Goal: Information Seeking & Learning: Learn about a topic

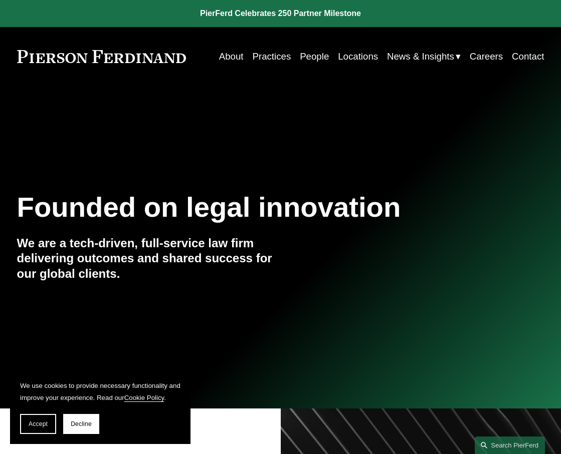
click at [314, 61] on link "People" at bounding box center [314, 56] width 29 height 19
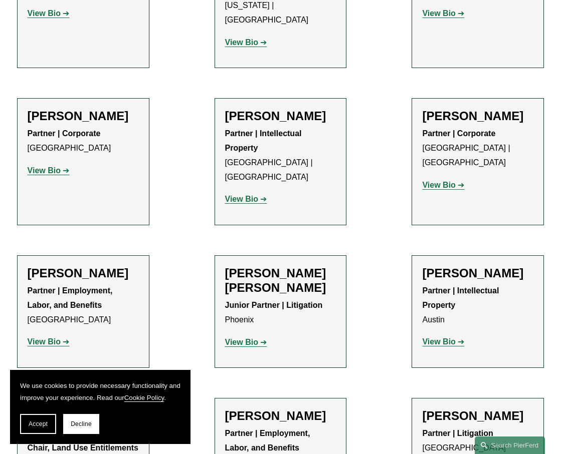
scroll to position [852, 0]
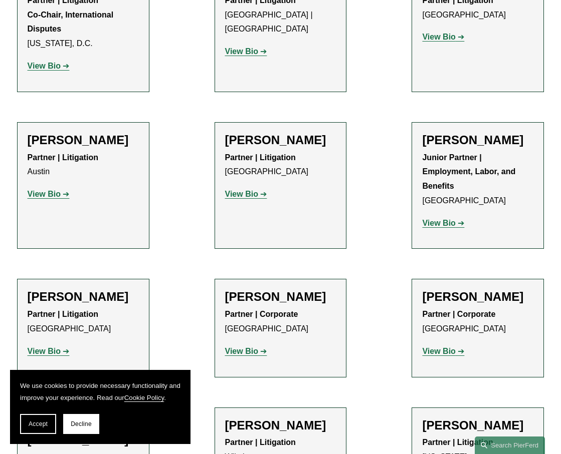
scroll to position [2154, 0]
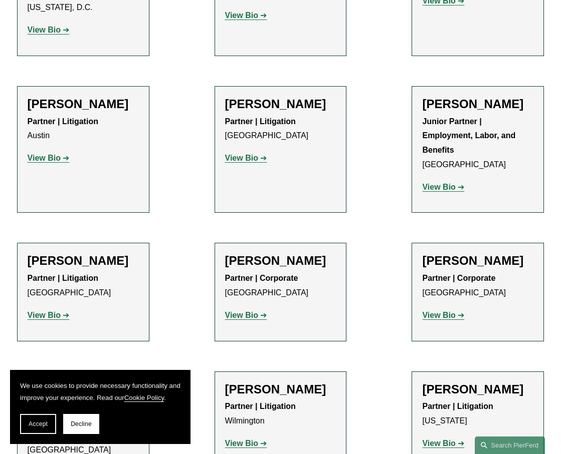
click at [43, 311] on strong "View Bio" at bounding box center [44, 315] width 33 height 9
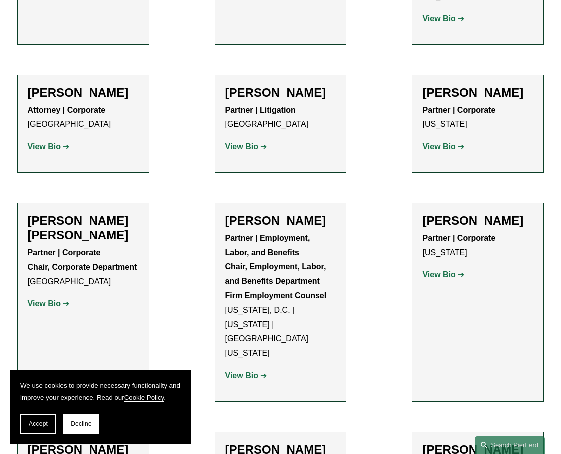
scroll to position [4058, 0]
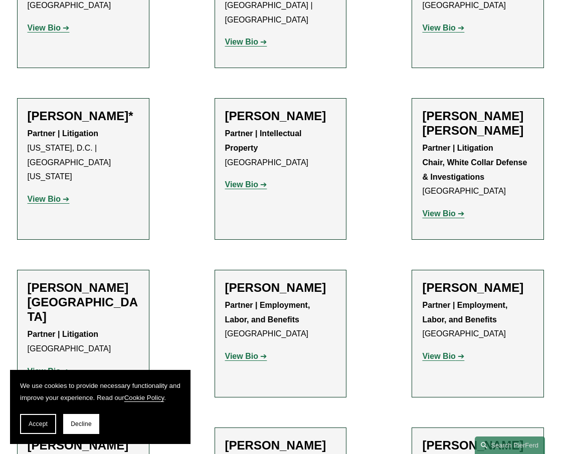
scroll to position [6262, 0]
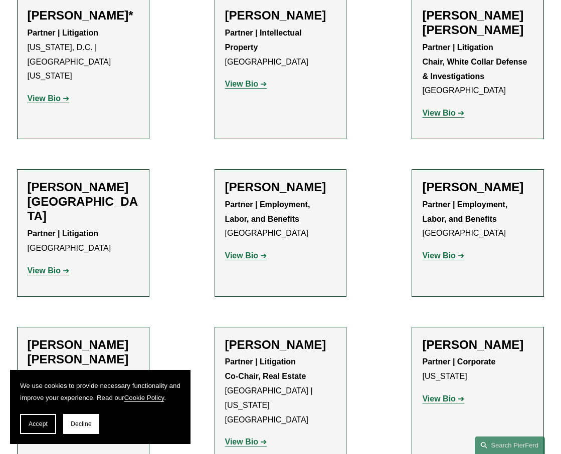
scroll to position [6212, 0]
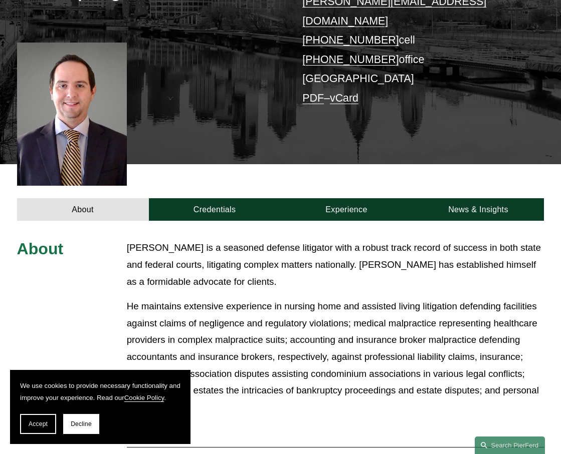
scroll to position [150, 0]
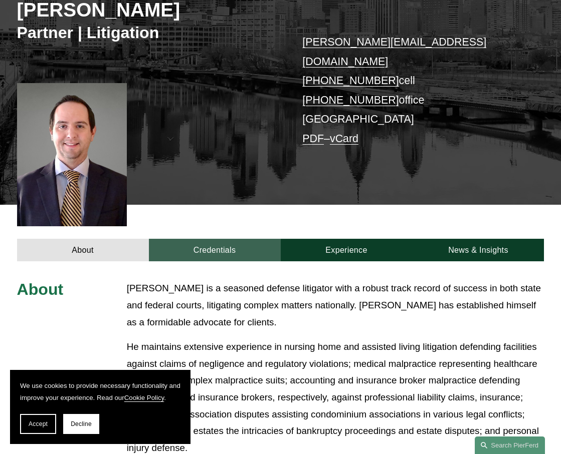
click at [225, 239] on link "Credentials" at bounding box center [215, 250] width 132 height 23
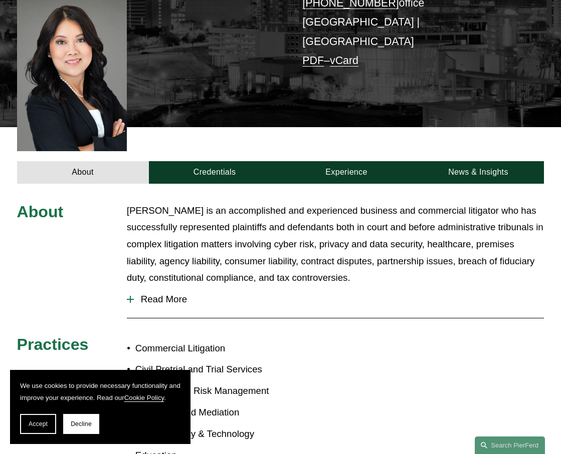
scroll to position [301, 0]
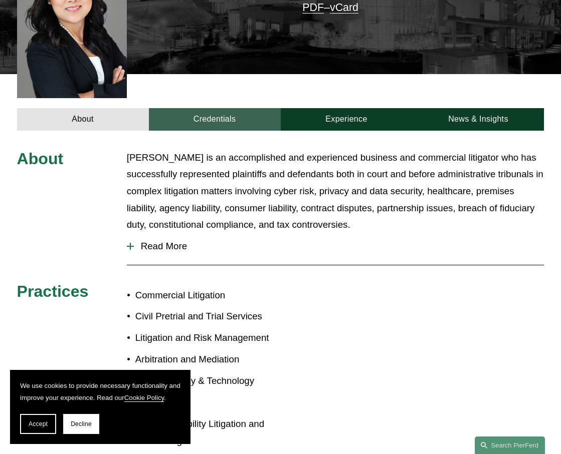
click at [222, 108] on link "Credentials" at bounding box center [215, 119] width 132 height 23
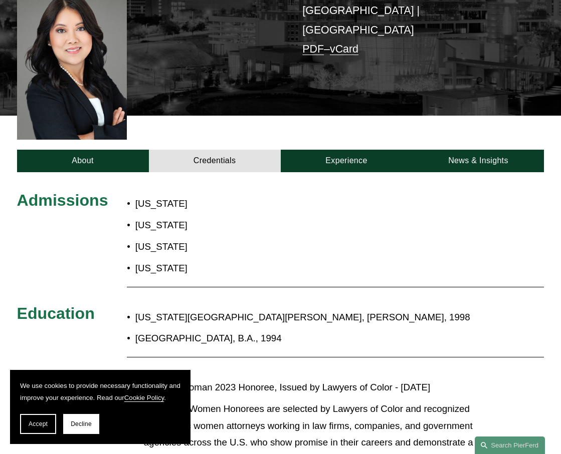
scroll to position [250, 0]
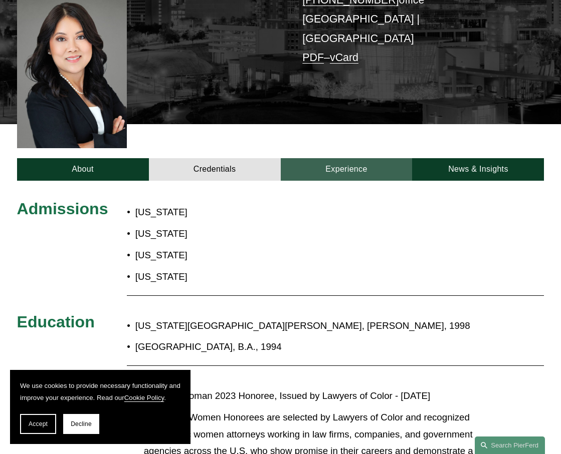
click at [350, 158] on link "Experience" at bounding box center [347, 169] width 132 height 23
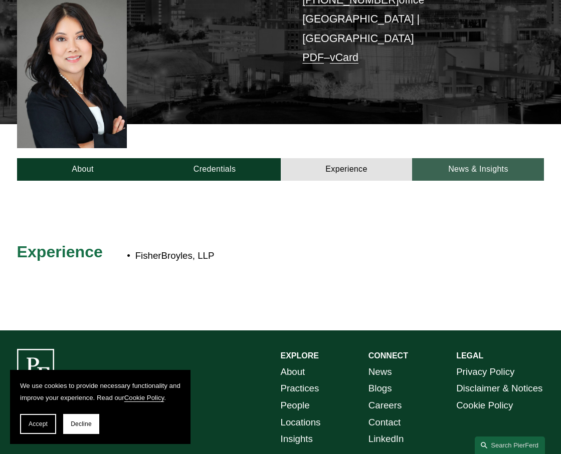
click at [439, 158] on link "News & Insights" at bounding box center [478, 169] width 132 height 23
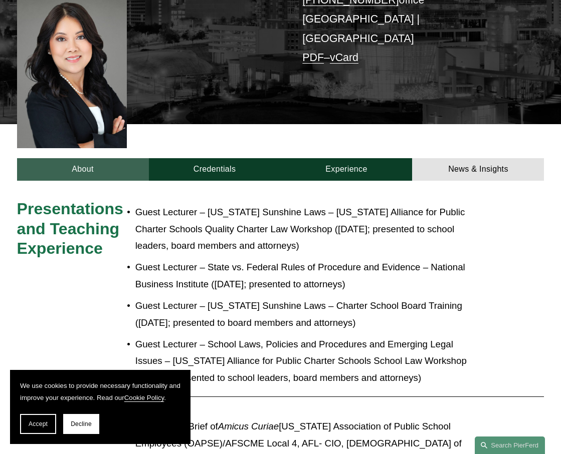
click at [54, 158] on link "About" at bounding box center [83, 169] width 132 height 23
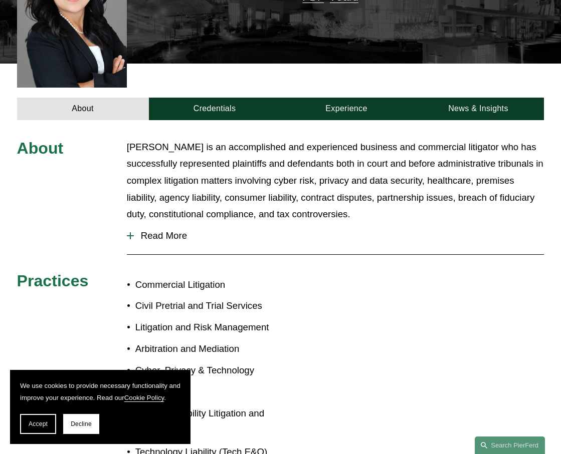
scroll to position [301, 0]
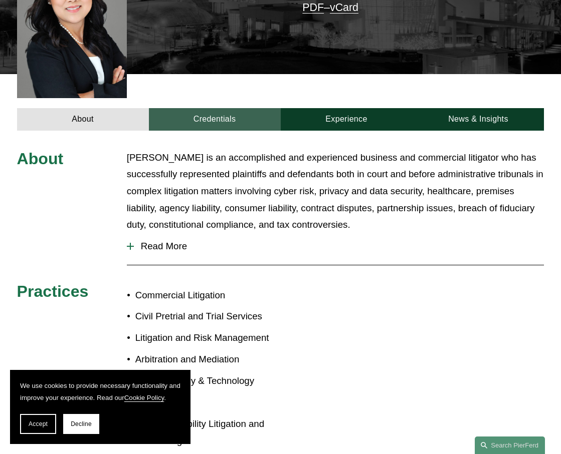
click at [238, 108] on link "Credentials" at bounding box center [215, 119] width 132 height 23
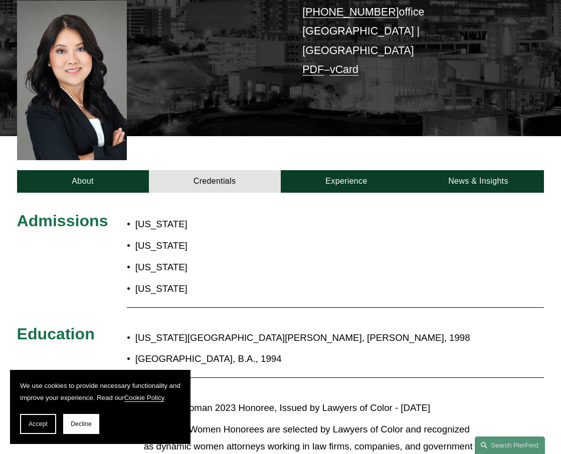
scroll to position [100, 0]
